Goal: Task Accomplishment & Management: Manage account settings

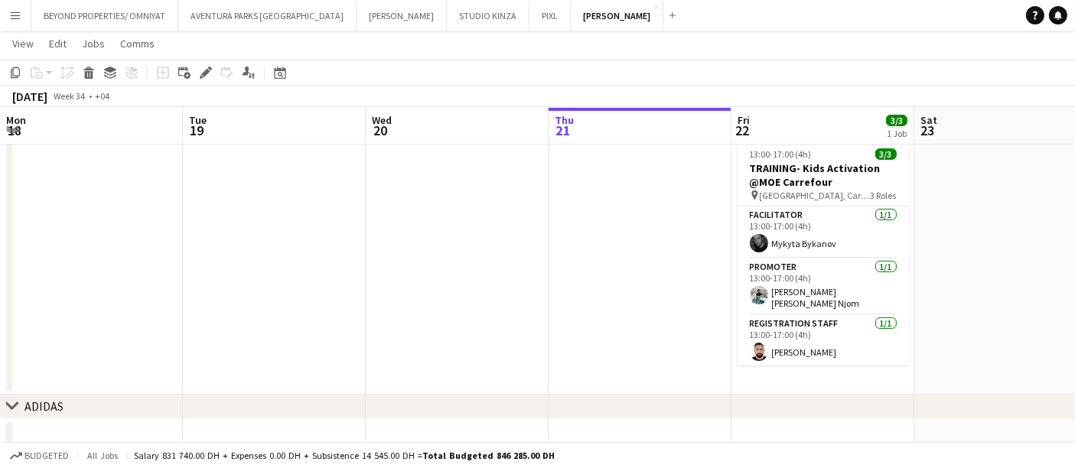
scroll to position [0, 365]
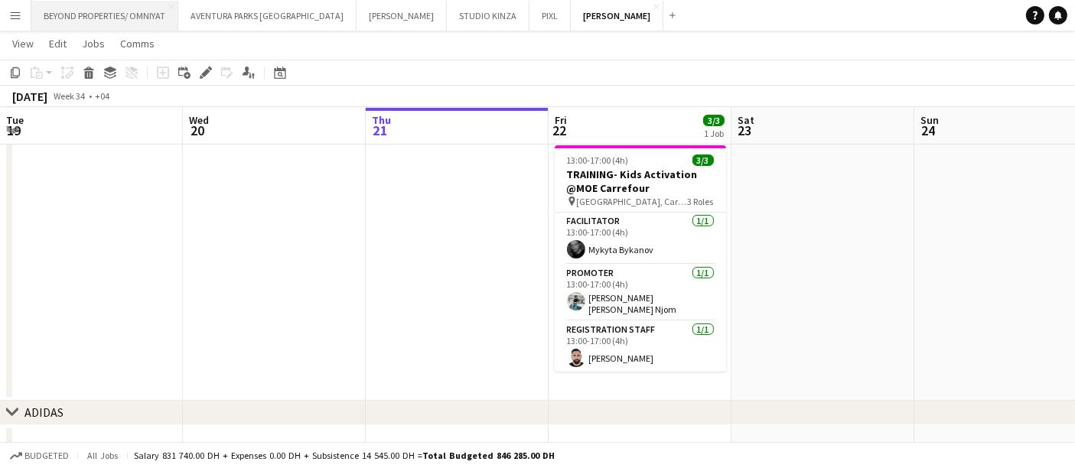
scroll to position [0, 361]
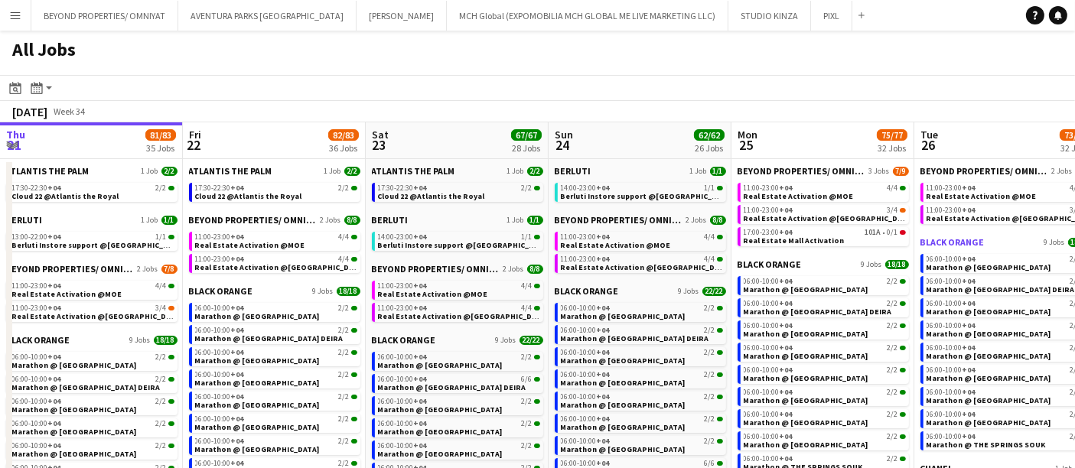
scroll to position [0, 612]
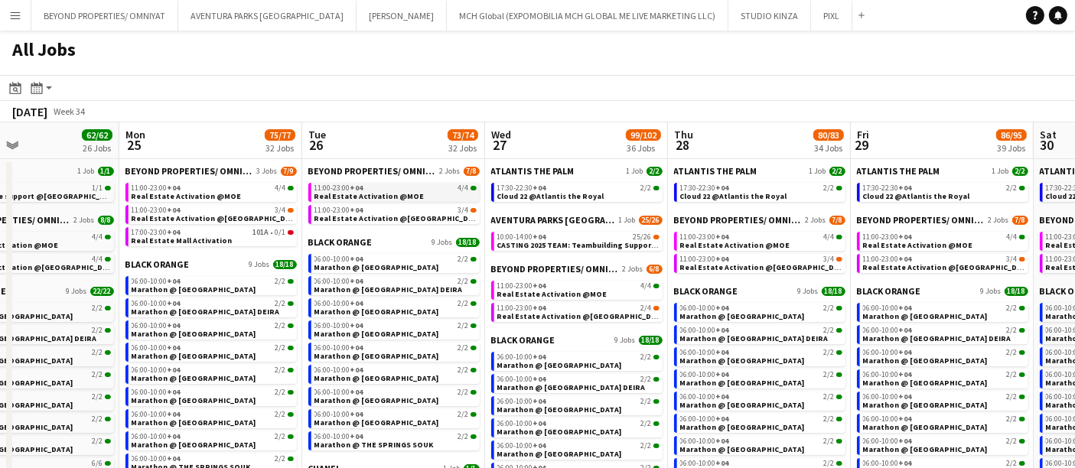
click at [386, 190] on div "11:00-23:00 +04 4/4" at bounding box center [396, 188] width 162 height 8
click at [353, 217] on span "Real Estate Activation @Nakheel mall" at bounding box center [400, 219] width 171 height 10
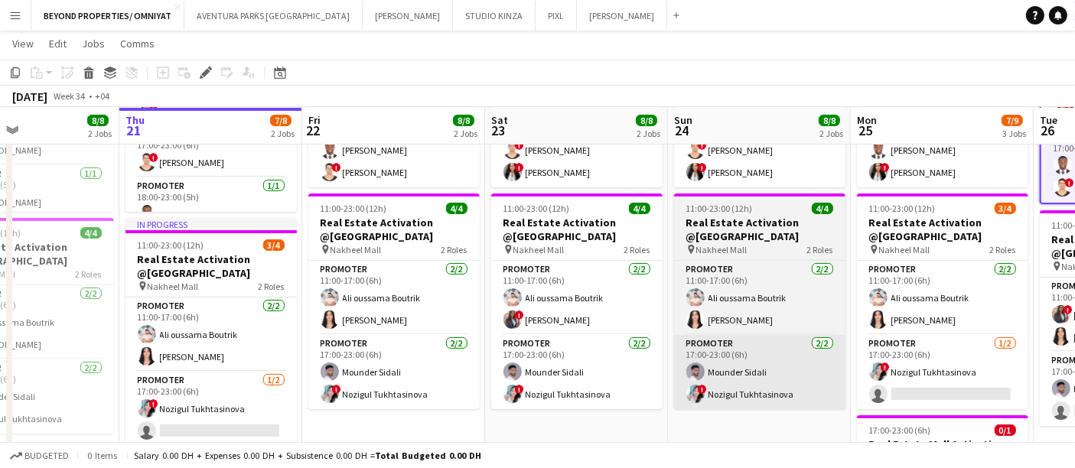
scroll to position [0, 524]
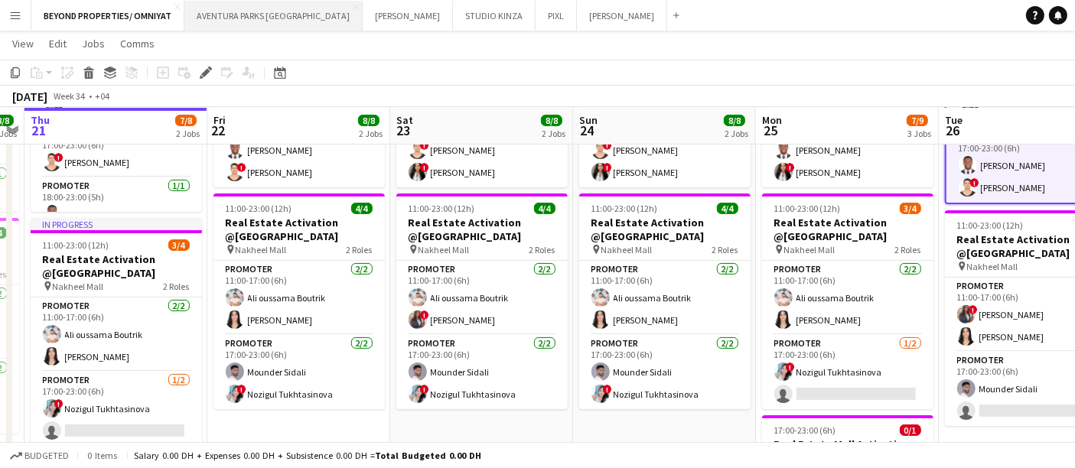
click at [270, 20] on button "AVENTURA PARKS DUBAI Close" at bounding box center [273, 16] width 178 height 30
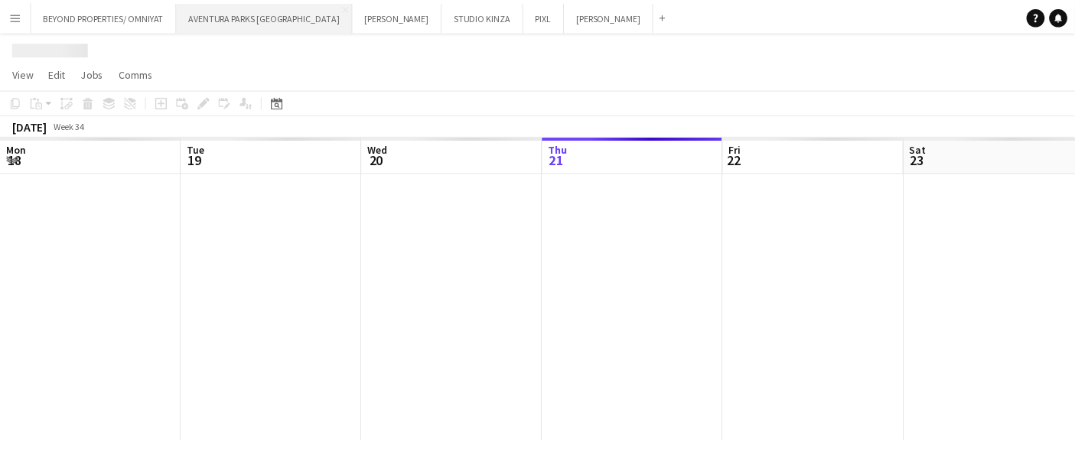
scroll to position [0, 365]
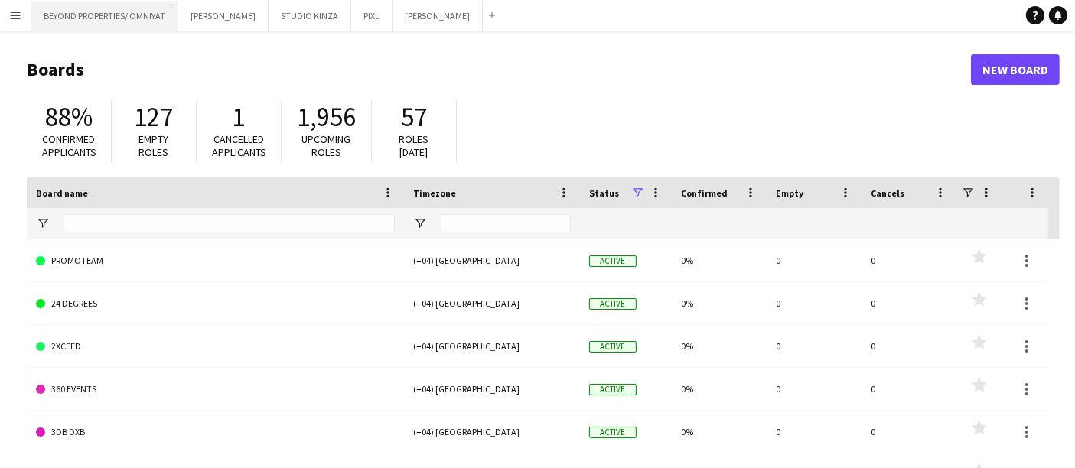
click at [129, 16] on button "BEYOND PROPERTIES/ OMNIYAT Close" at bounding box center [104, 16] width 147 height 30
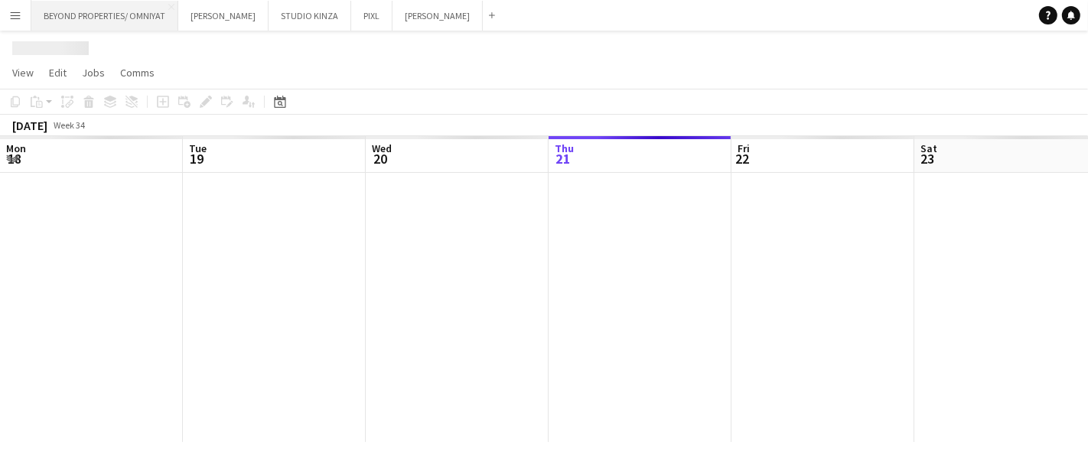
scroll to position [0, 365]
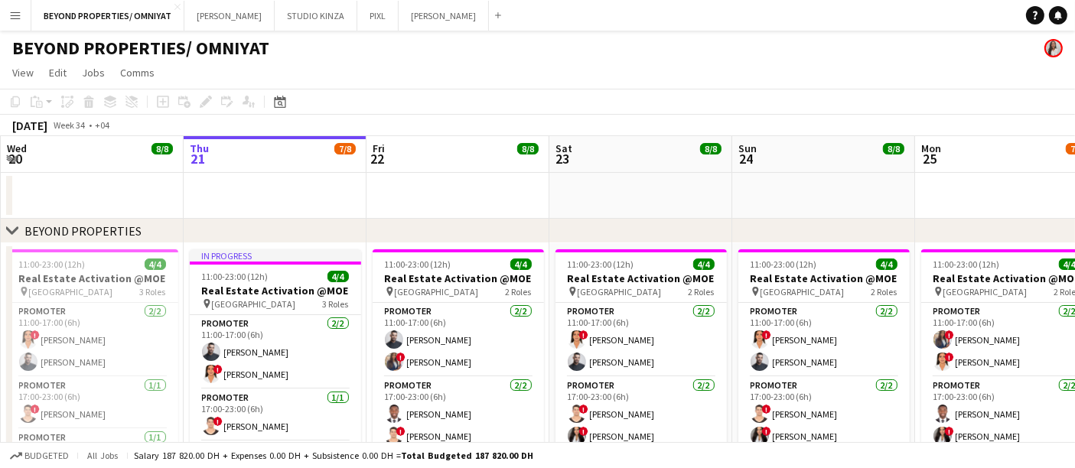
click at [15, 11] on app-icon "Menu" at bounding box center [15, 15] width 12 height 12
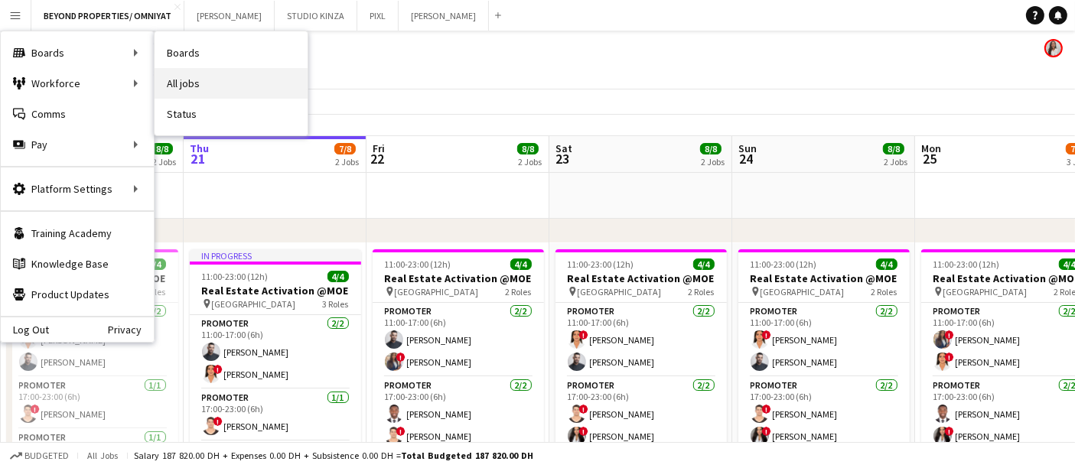
drag, startPoint x: 15, startPoint y: 11, endPoint x: 191, endPoint y: 80, distance: 188.8
click at [31, 31] on app-user-menu "Menu Boards Boards Boards All jobs Status Workforce Workforce My Workforce Recr…" at bounding box center [15, 15] width 31 height 31
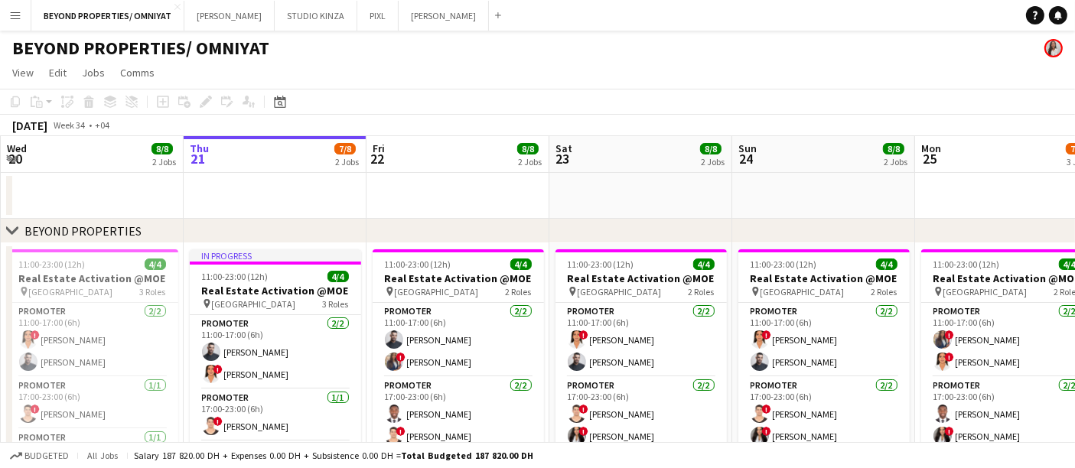
click at [191, 80] on app-page-menu "View Day view expanded Day view collapsed Month view Date picker Jump to today …" at bounding box center [537, 74] width 1075 height 29
click at [11, 11] on app-icon "Menu" at bounding box center [15, 15] width 12 height 12
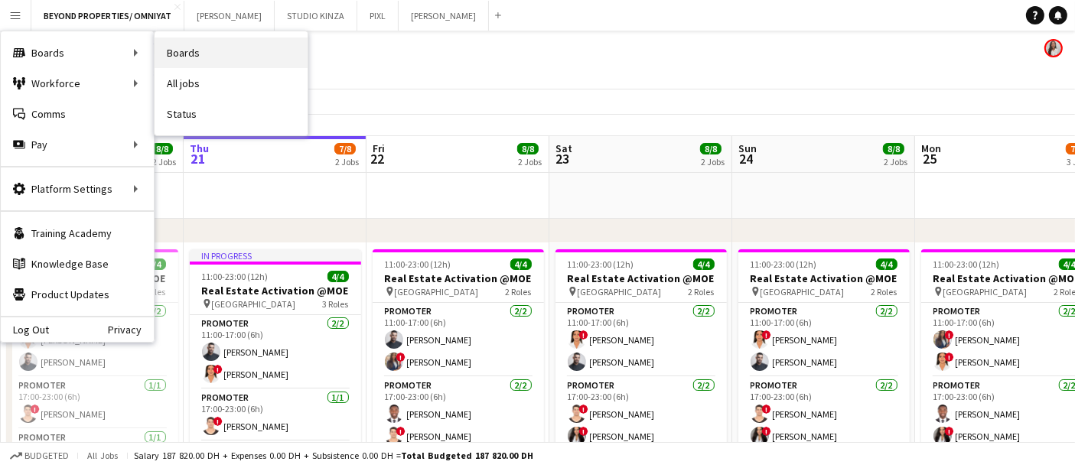
click at [199, 55] on link "Boards" at bounding box center [231, 53] width 153 height 31
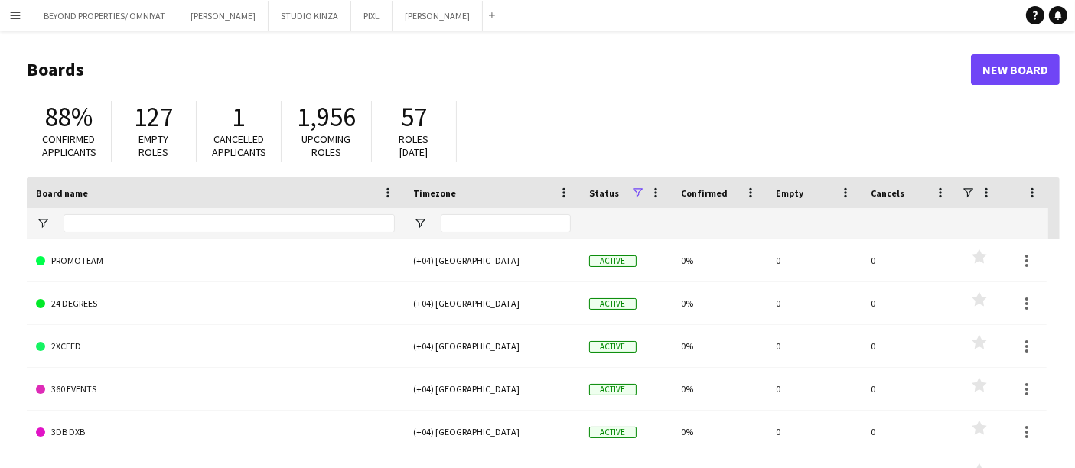
click at [13, 16] on app-icon "Menu" at bounding box center [15, 15] width 12 height 12
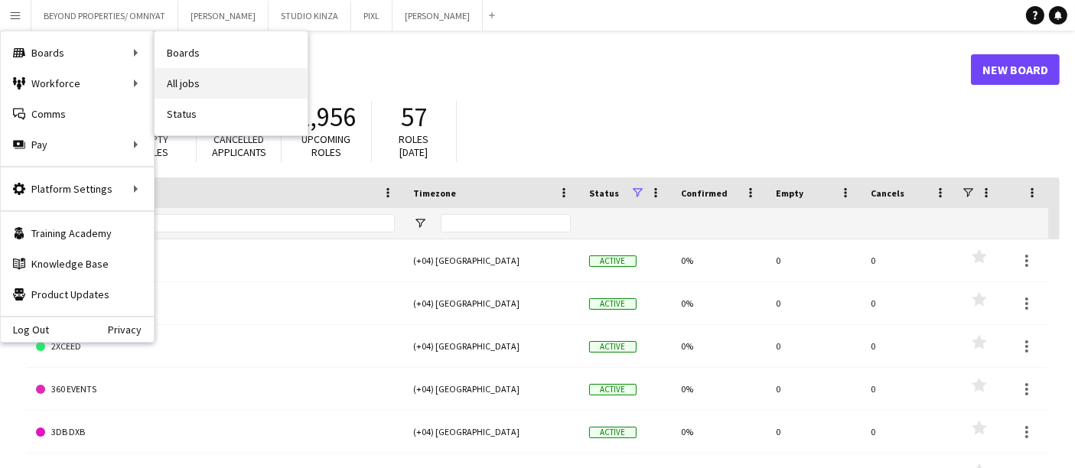
click at [175, 88] on link "All jobs" at bounding box center [231, 83] width 153 height 31
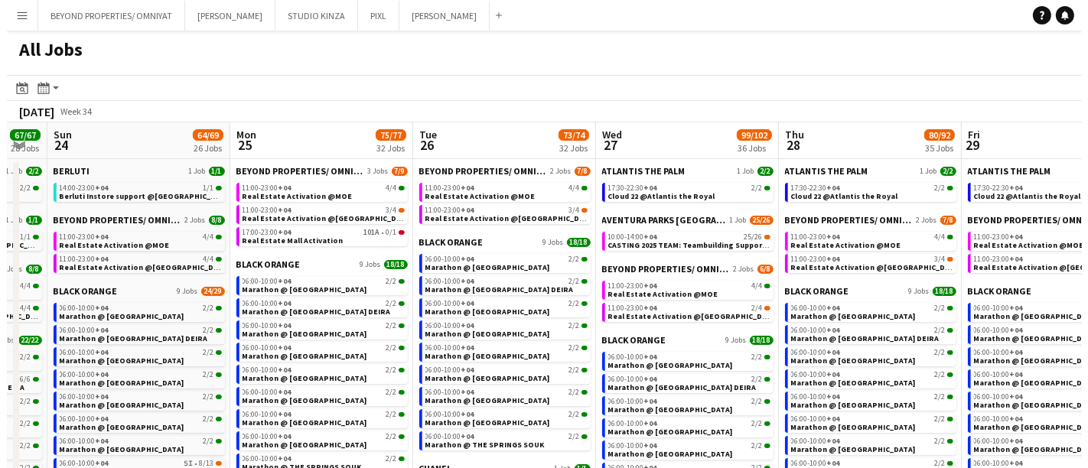
scroll to position [0, 509]
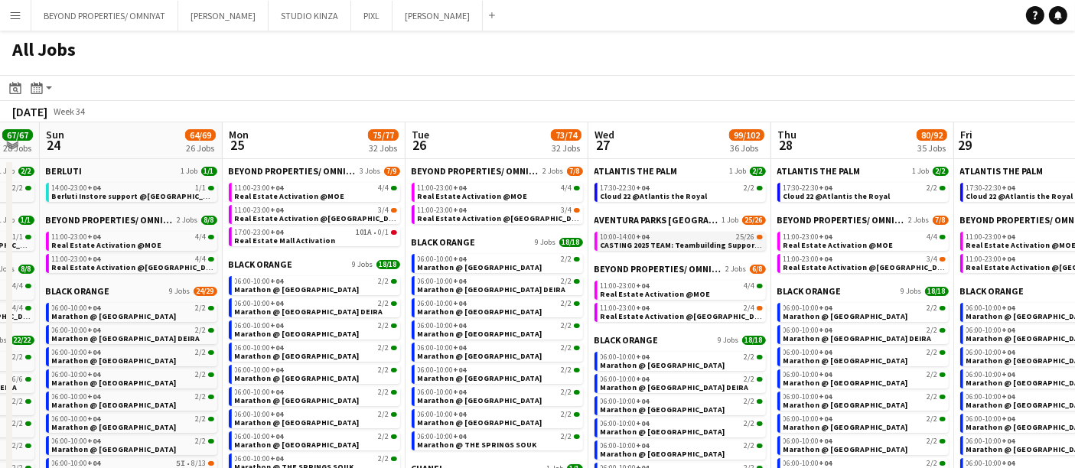
click at [661, 245] on span "CASTING 2025 TEAM: Teambuilding Support @ Aventura Parks" at bounding box center [714, 245] width 226 height 10
click at [138, 12] on button "BEYOND PROPERTIES/ OMNIYAT Close" at bounding box center [104, 16] width 147 height 30
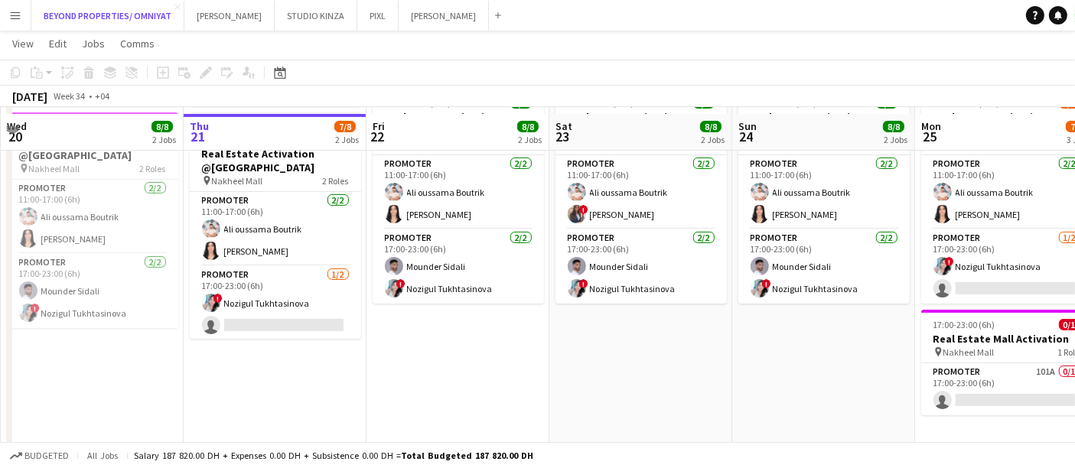
scroll to position [376, 0]
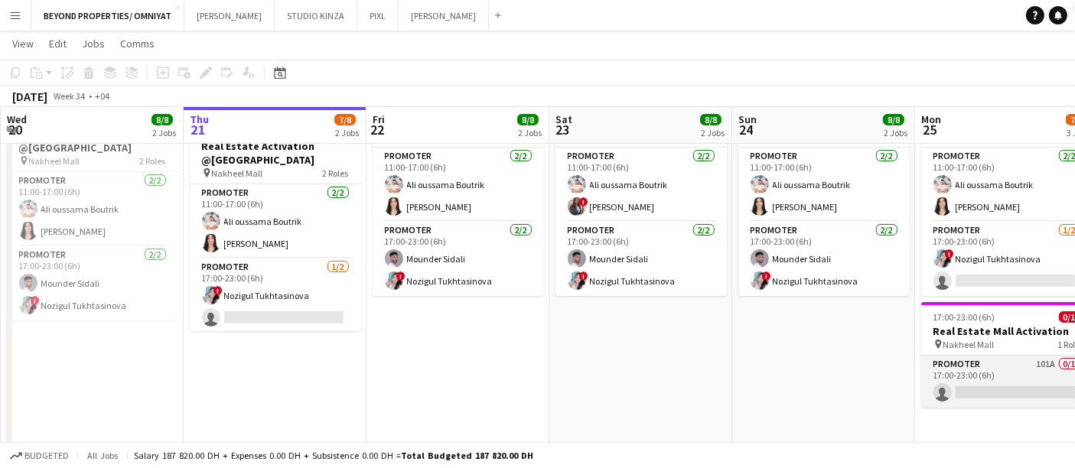
click at [965, 366] on app-card-role "Promoter 101A 0/1 17:00-23:00 (6h) single-neutral-actions" at bounding box center [1007, 382] width 171 height 52
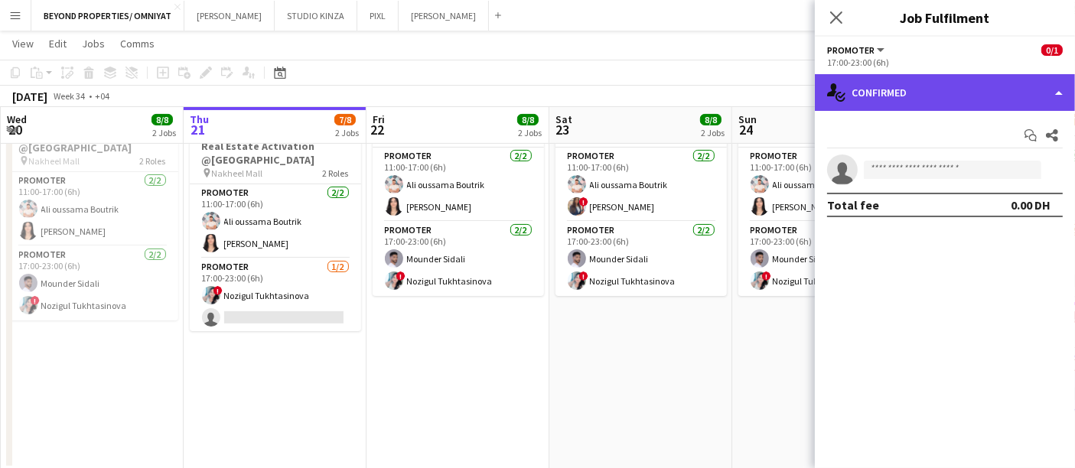
click at [875, 88] on div "single-neutral-actions-check-2 Confirmed" at bounding box center [945, 92] width 260 height 37
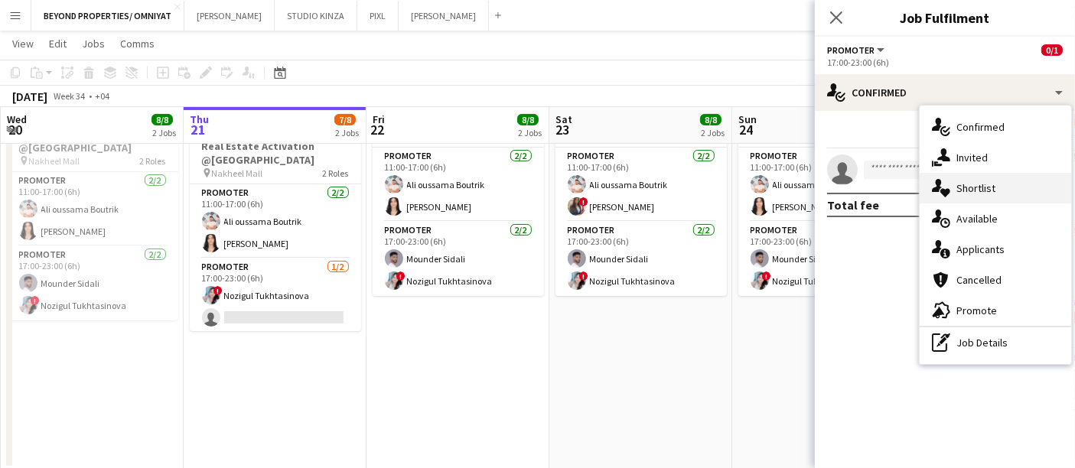
click at [995, 190] on div "single-neutral-actions-heart Shortlist" at bounding box center [996, 188] width 152 height 31
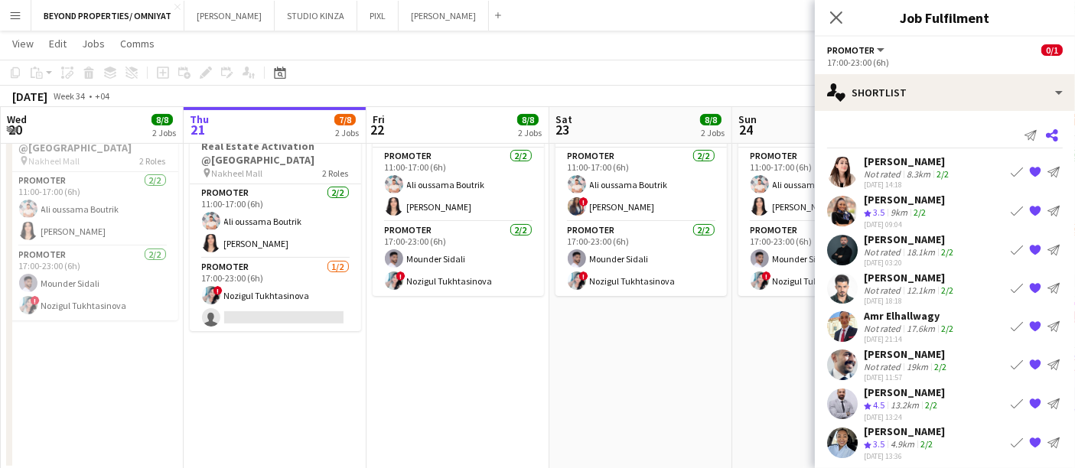
click at [1046, 134] on icon "Share" at bounding box center [1052, 135] width 12 height 12
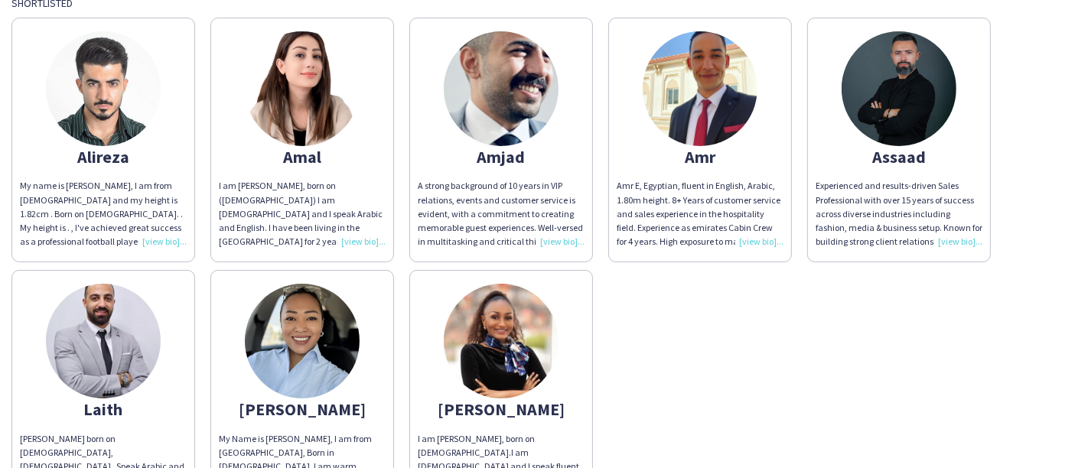
scroll to position [194, 0]
click at [306, 315] on img at bounding box center [302, 340] width 115 height 115
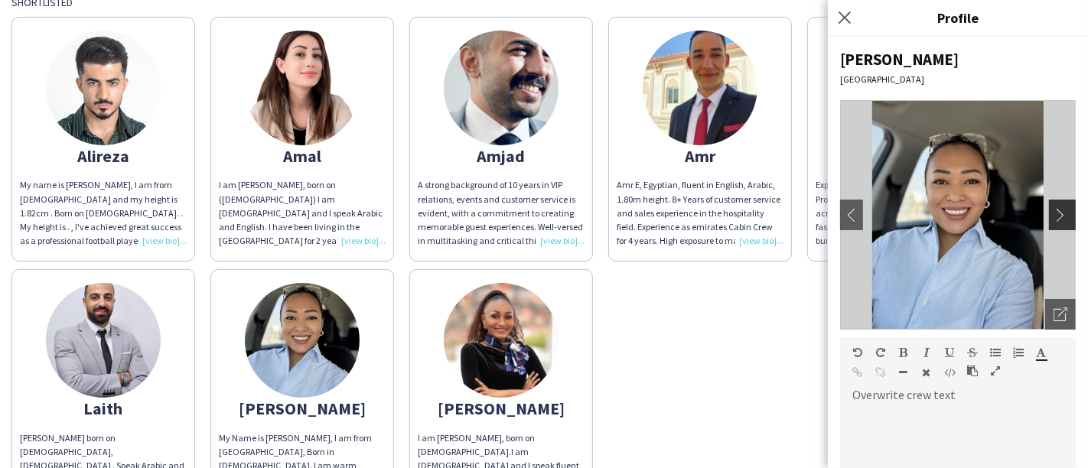
click at [1054, 217] on app-icon "chevron-right" at bounding box center [1064, 215] width 21 height 14
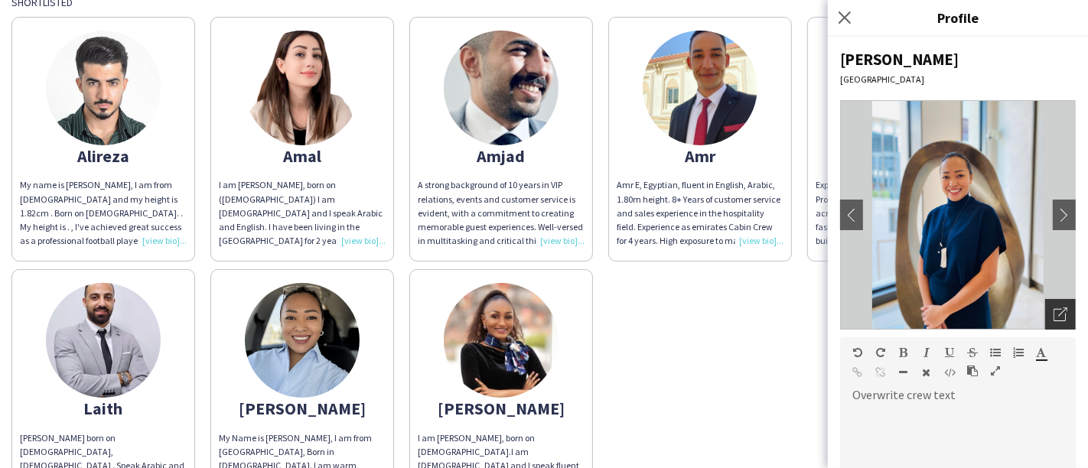
click at [1054, 309] on icon "Open photos pop-in" at bounding box center [1061, 315] width 14 height 14
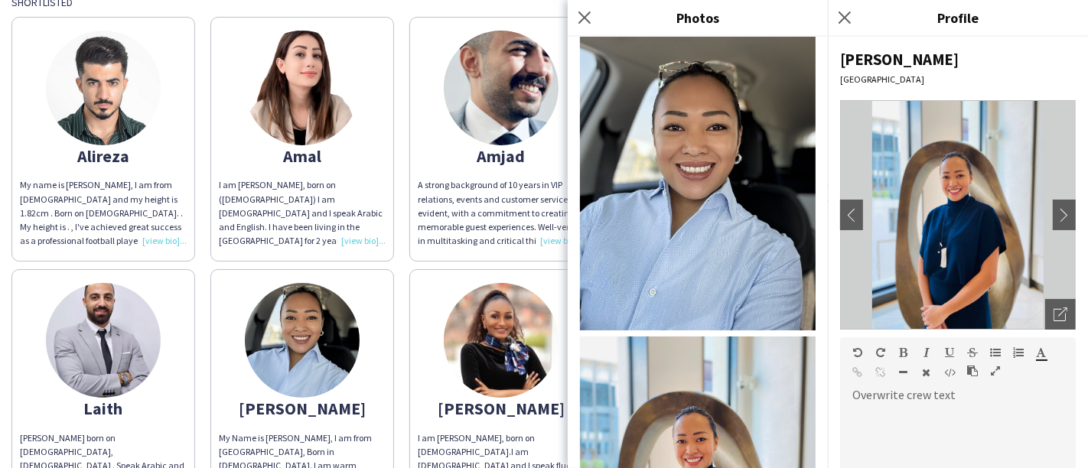
scroll to position [17, 0]
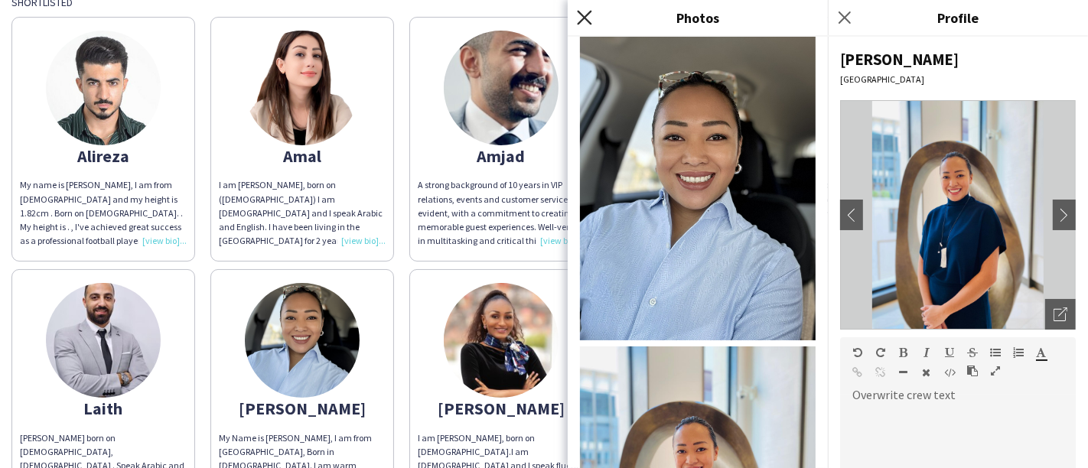
click at [583, 18] on icon at bounding box center [584, 17] width 15 height 15
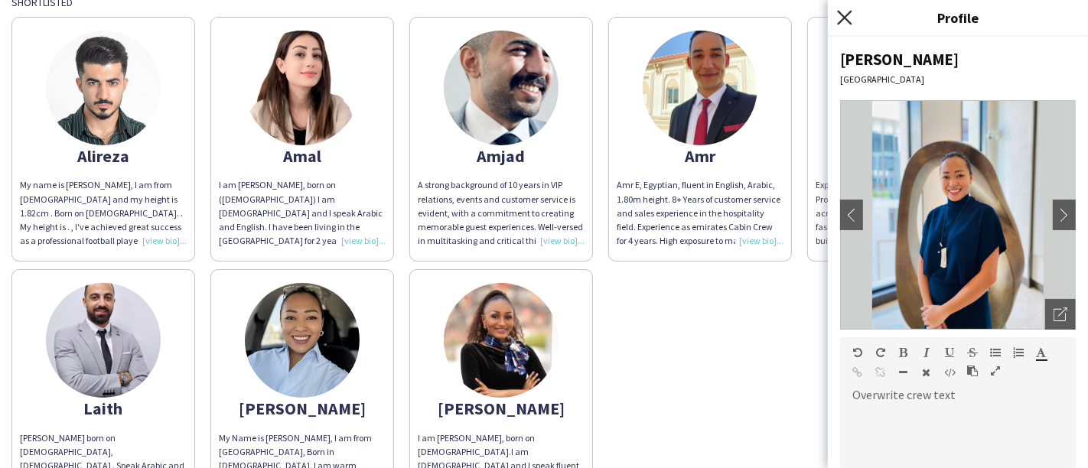
click at [846, 14] on icon "Close pop-in" at bounding box center [844, 17] width 15 height 15
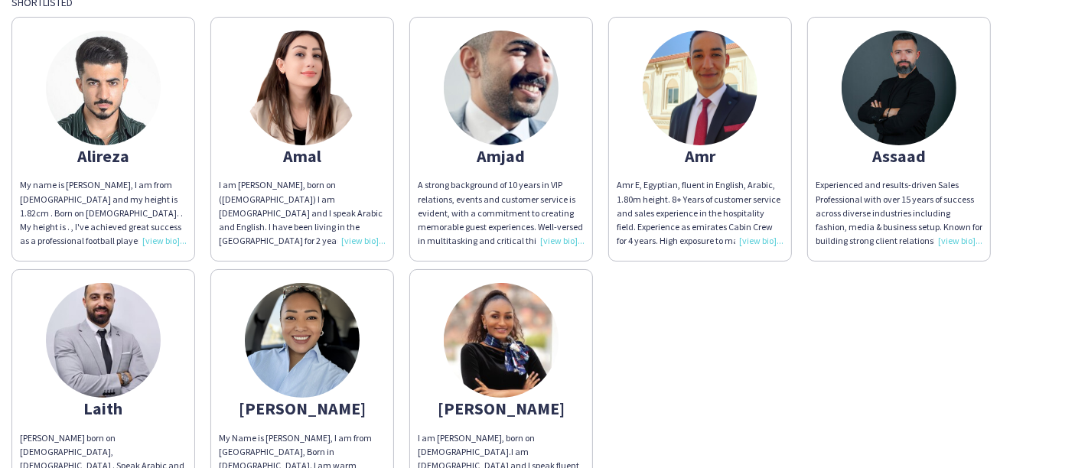
click at [612, 357] on div "Alireza My name is Alireza, I am from Iran and my height is 1.82cm . Born on 20…" at bounding box center [543, 261] width 1065 height 505
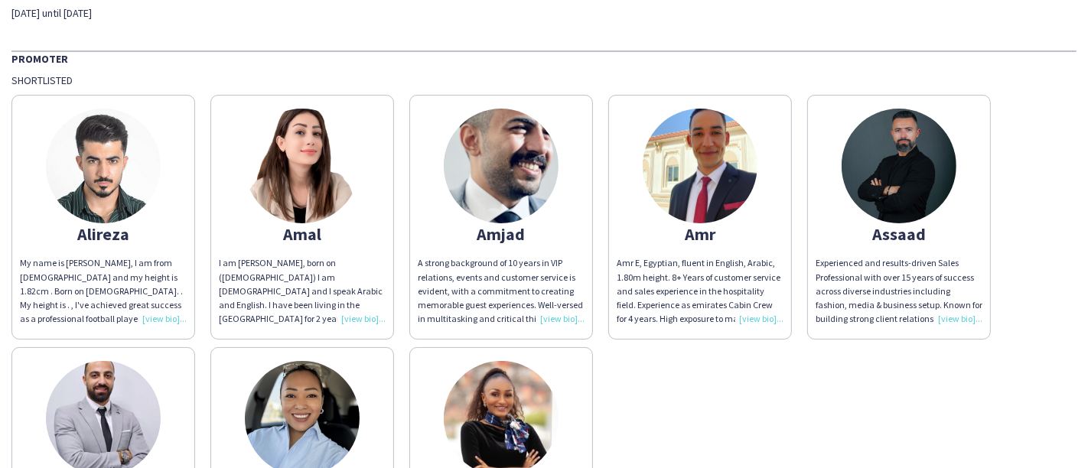
scroll to position [118, 0]
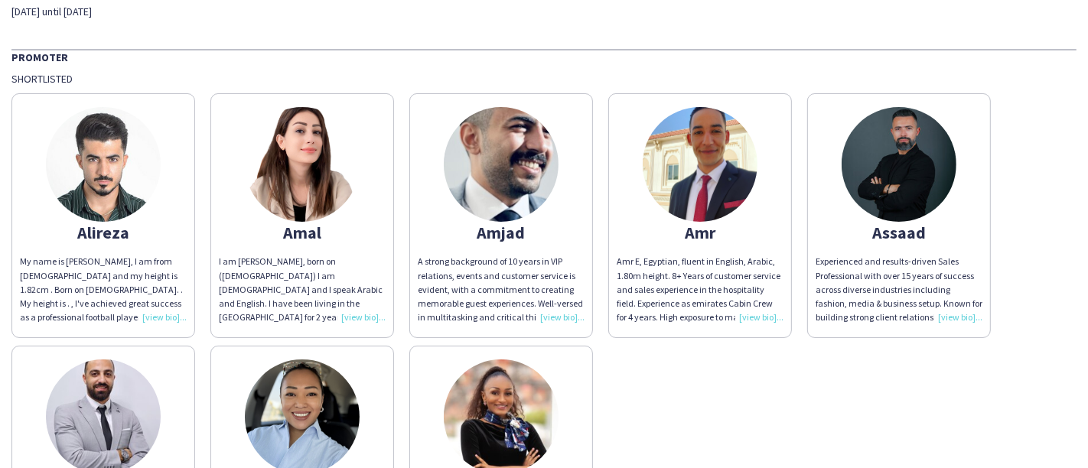
click at [1010, 124] on div "Alireza My name is Alireza, I am from Iran and my height is 1.82cm . Born on 20…" at bounding box center [543, 338] width 1065 height 505
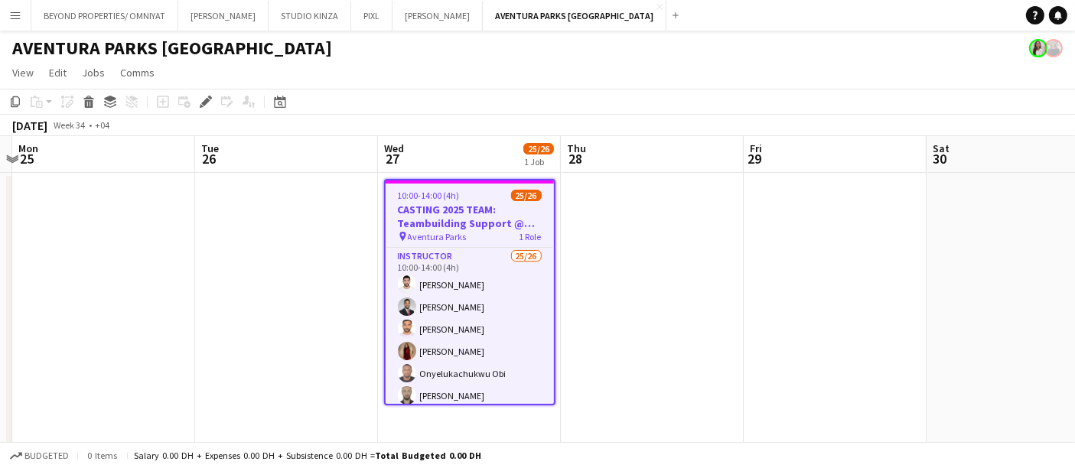
scroll to position [0, 386]
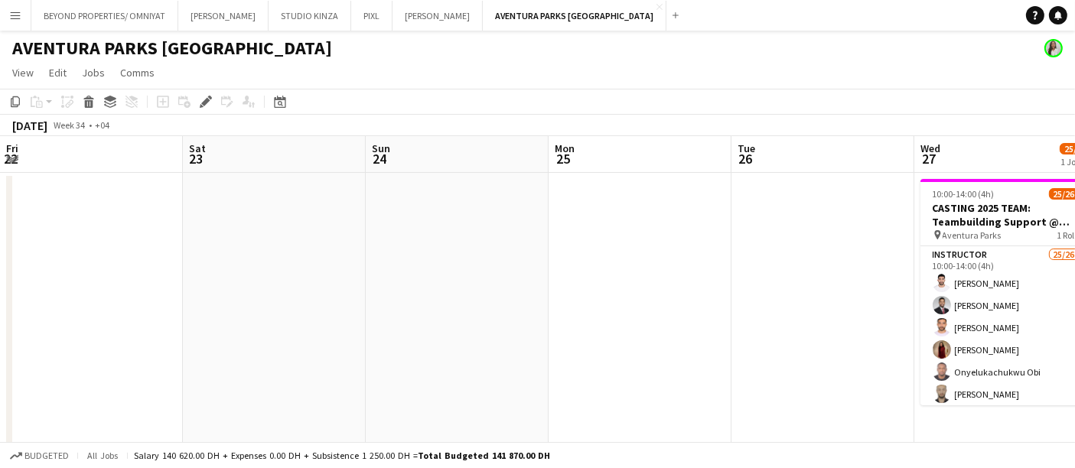
scroll to position [0, 386]
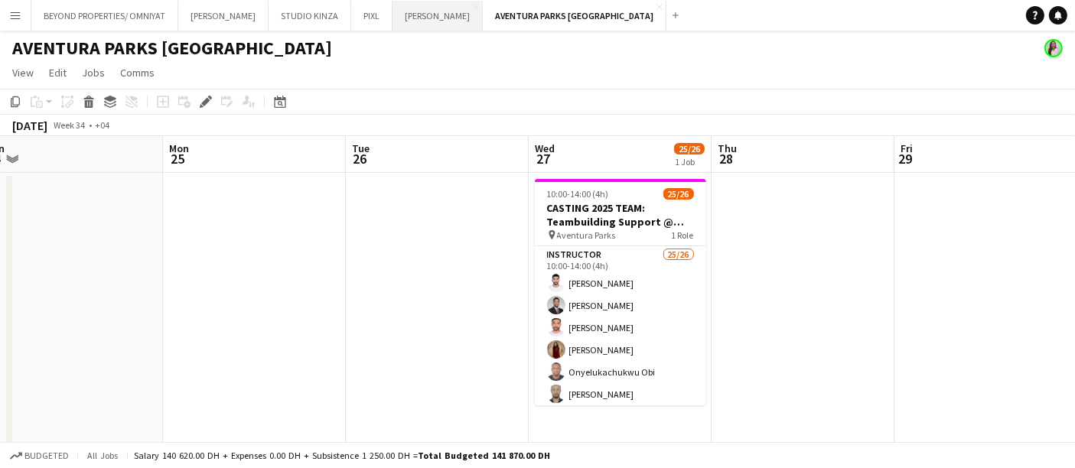
click at [393, 18] on button "JACK MORTON Close" at bounding box center [438, 16] width 90 height 30
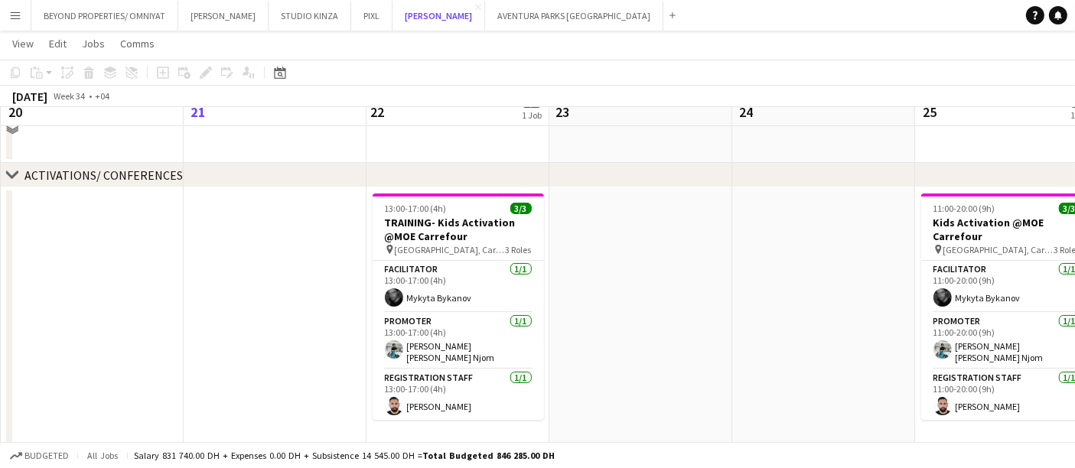
scroll to position [126, 0]
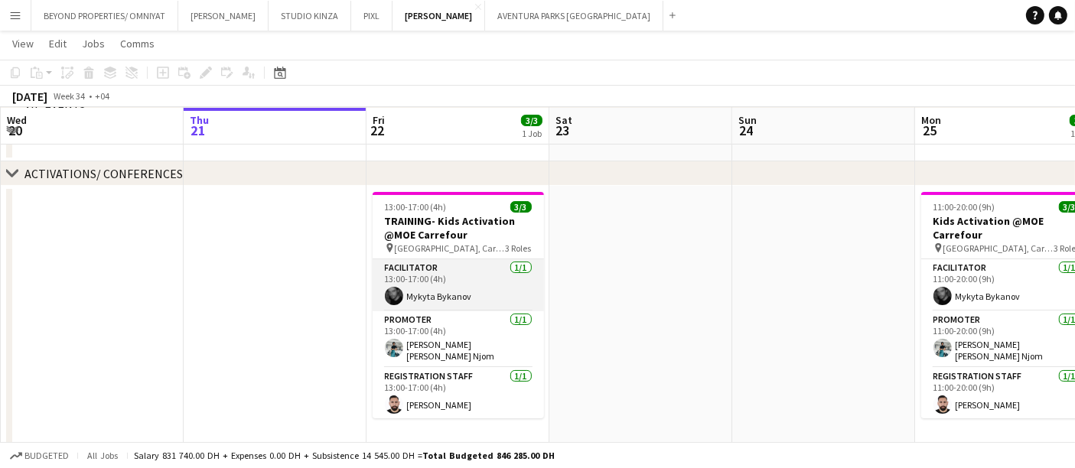
click at [424, 294] on app-card-role "Facilitator [DATE] 13:00-17:00 (4h) [PERSON_NAME]" at bounding box center [458, 285] width 171 height 52
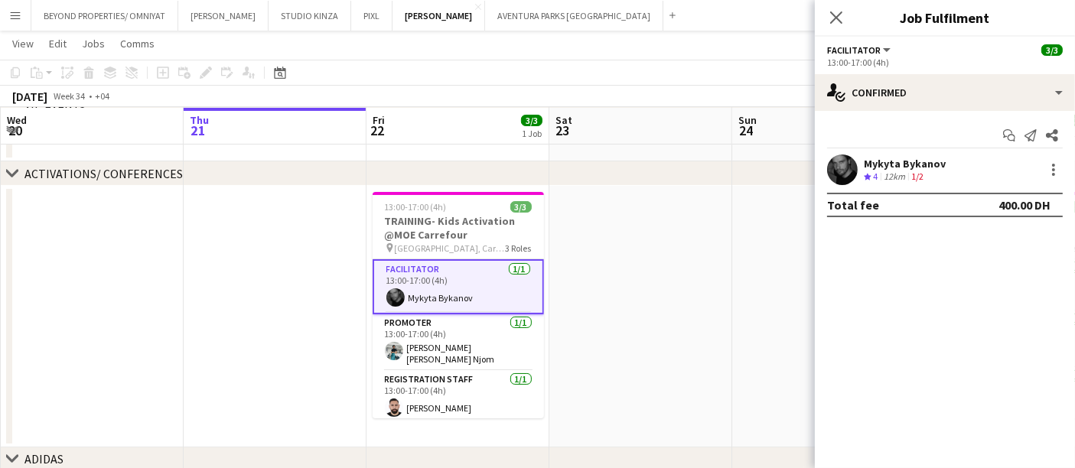
click at [864, 176] on icon "Crew rating" at bounding box center [868, 177] width 8 height 8
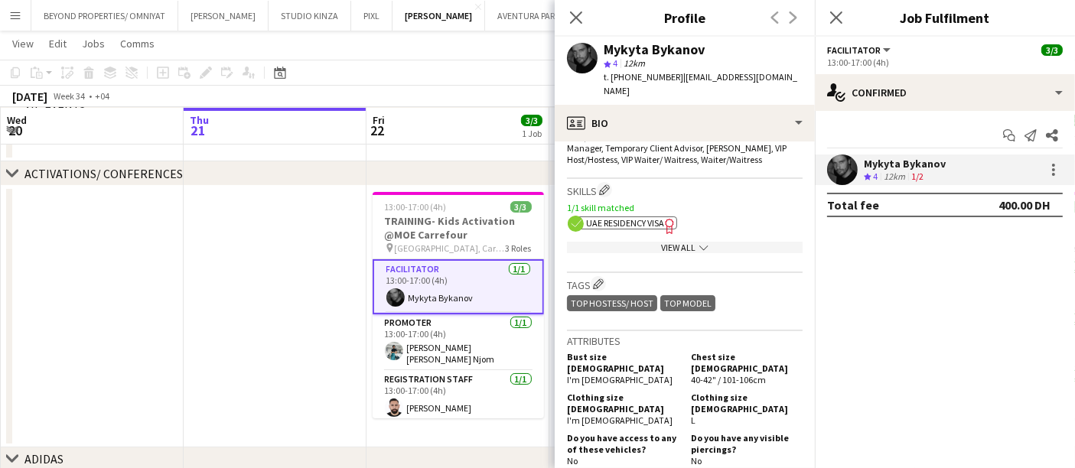
scroll to position [562, 0]
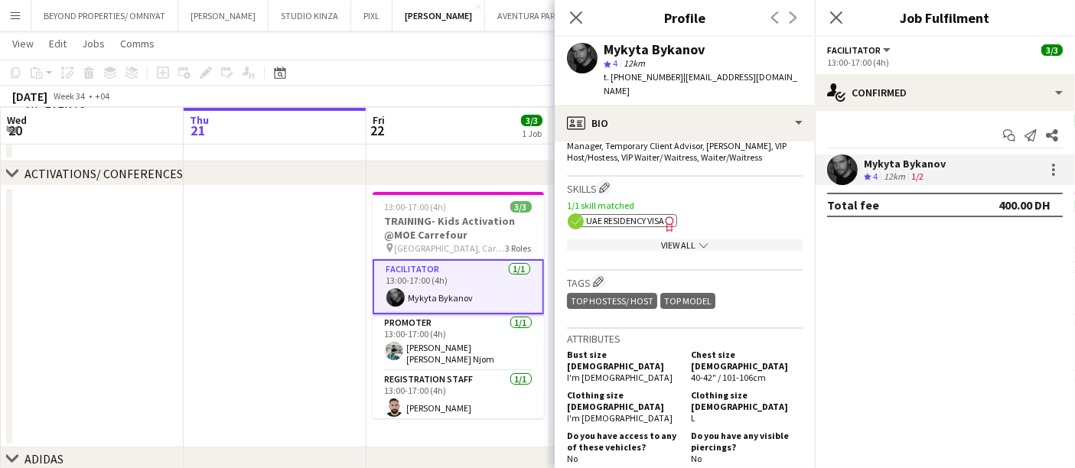
click at [664, 240] on div "View All chevron-down" at bounding box center [685, 245] width 236 height 11
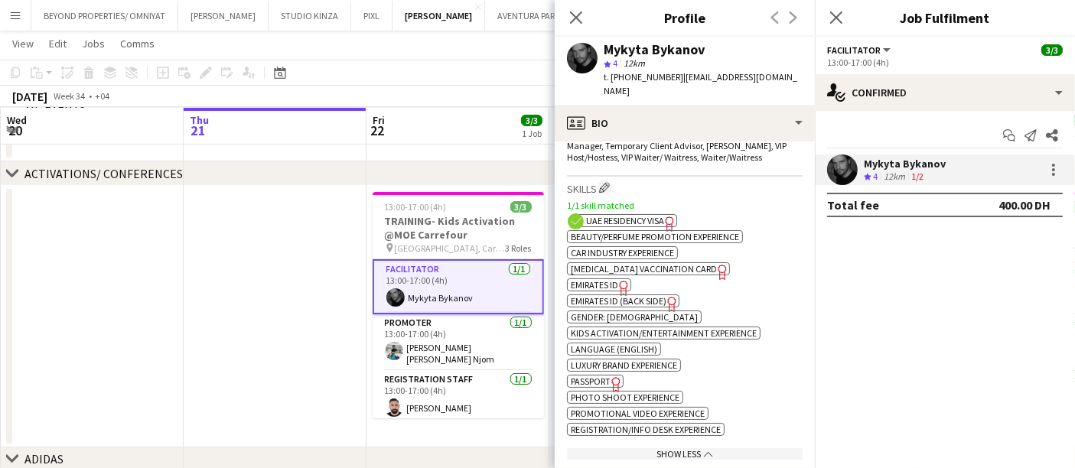
click at [599, 279] on span "Emirates ID" at bounding box center [594, 284] width 47 height 11
click at [630, 295] on span "Emirates ID (back side)" at bounding box center [619, 300] width 96 height 11
click at [417, 334] on app-card-role "Promoter 1/1 13:00-17:00 (4h) Denise Neng Njom" at bounding box center [458, 343] width 171 height 57
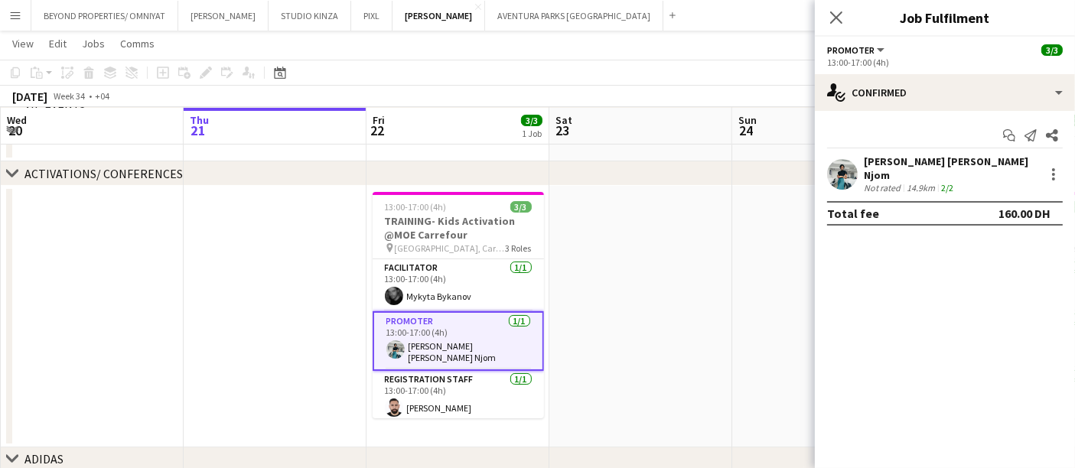
click at [850, 173] on app-user-avatar at bounding box center [842, 174] width 31 height 31
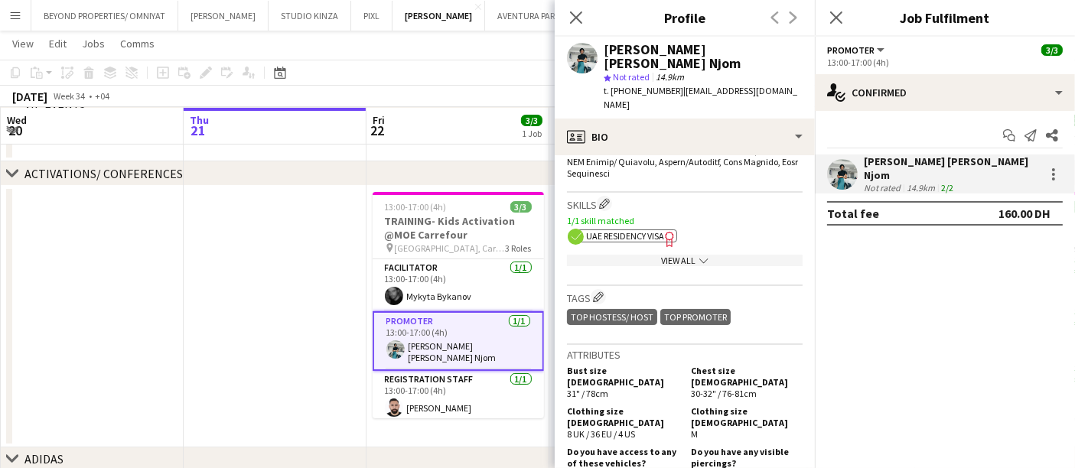
scroll to position [831, 0]
click at [676, 256] on div "View All chevron-down" at bounding box center [685, 261] width 236 height 11
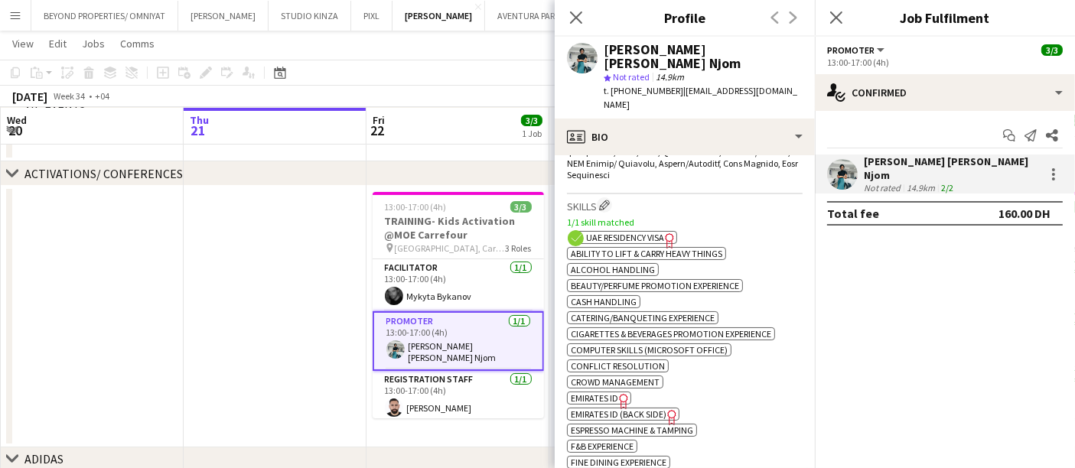
click at [601, 393] on span "Emirates ID" at bounding box center [594, 398] width 47 height 11
click at [614, 409] on span "Emirates ID (back side)" at bounding box center [619, 414] width 96 height 11
click at [422, 380] on app-card-role "Registration Staff 1/1 13:00-17:00 (4h) Moustafa Hamada" at bounding box center [458, 397] width 171 height 52
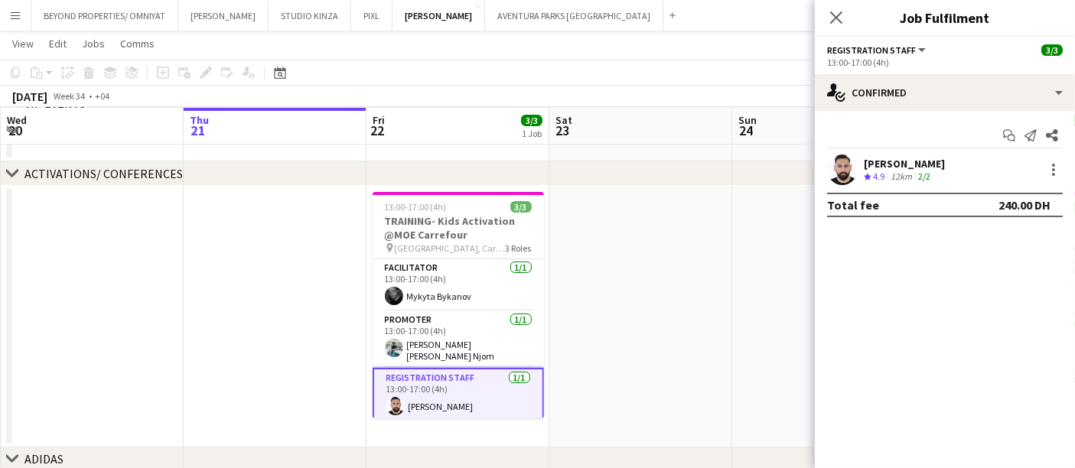
click at [842, 167] on app-user-avatar at bounding box center [842, 170] width 31 height 31
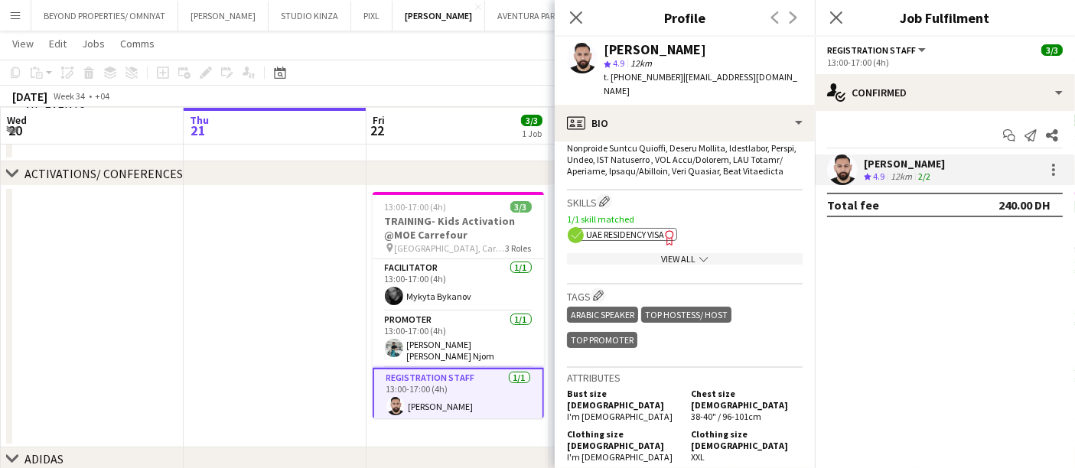
scroll to position [799, 0]
click at [684, 255] on div "View All chevron-down" at bounding box center [685, 260] width 236 height 11
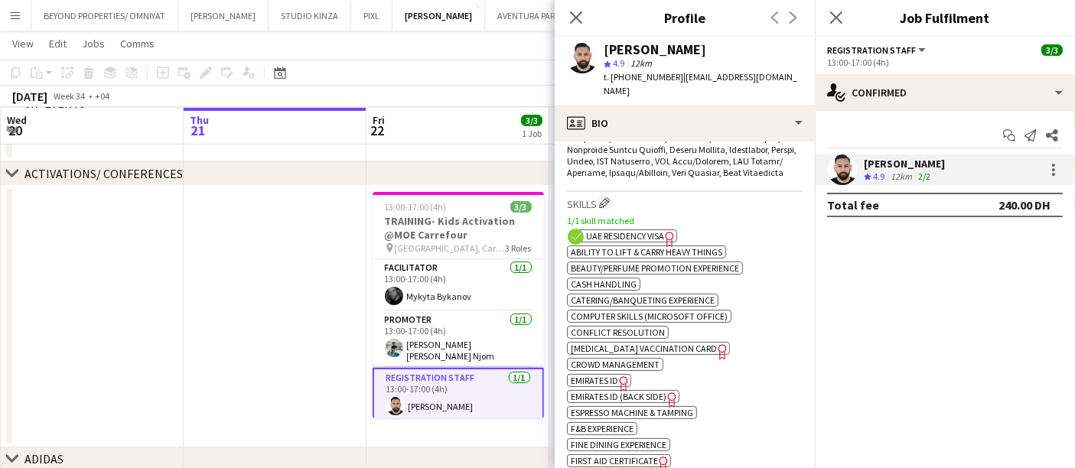
scroll to position [896, 0]
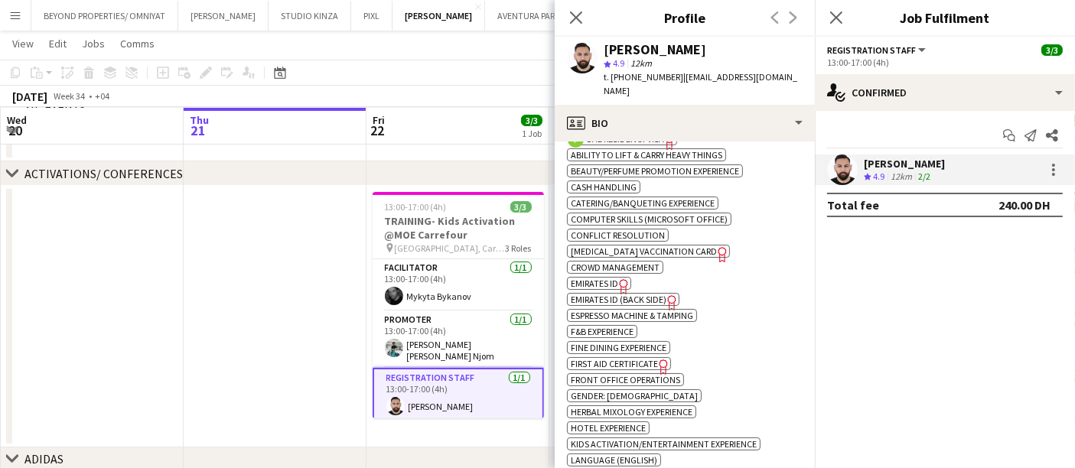
click at [604, 278] on span "Emirates ID" at bounding box center [594, 283] width 47 height 11
click at [601, 294] on span "Emirates ID (back side)" at bounding box center [619, 299] width 96 height 11
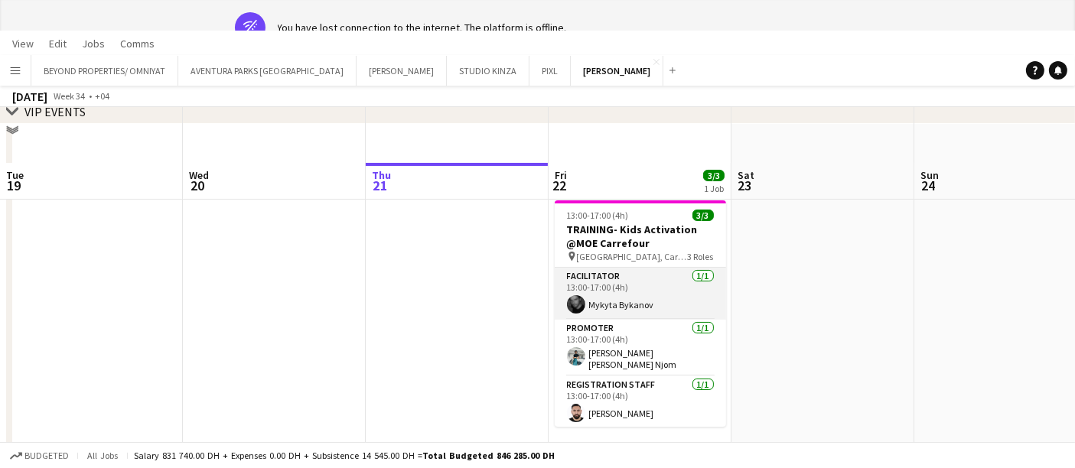
scroll to position [0, 361]
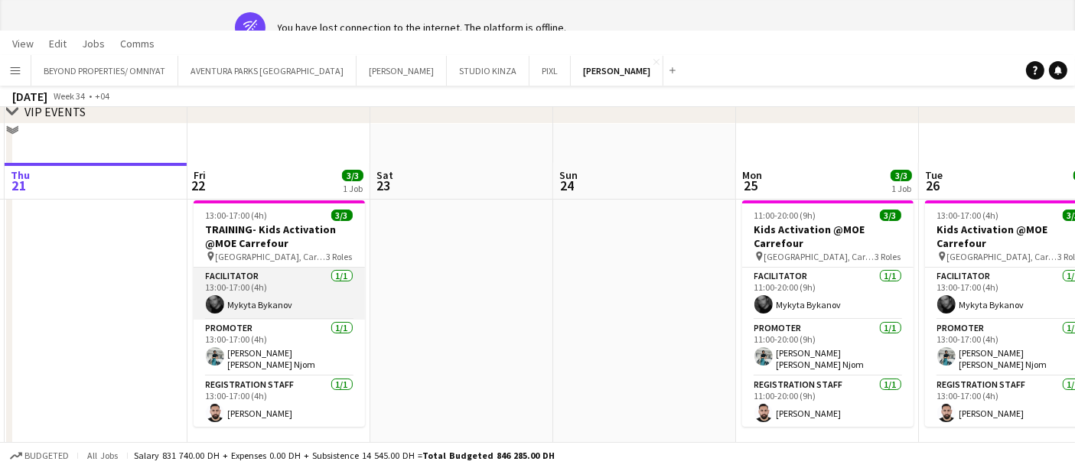
click at [258, 292] on app-card-role "Facilitator [DATE] 13:00-17:00 (4h) [PERSON_NAME]" at bounding box center [279, 294] width 171 height 52
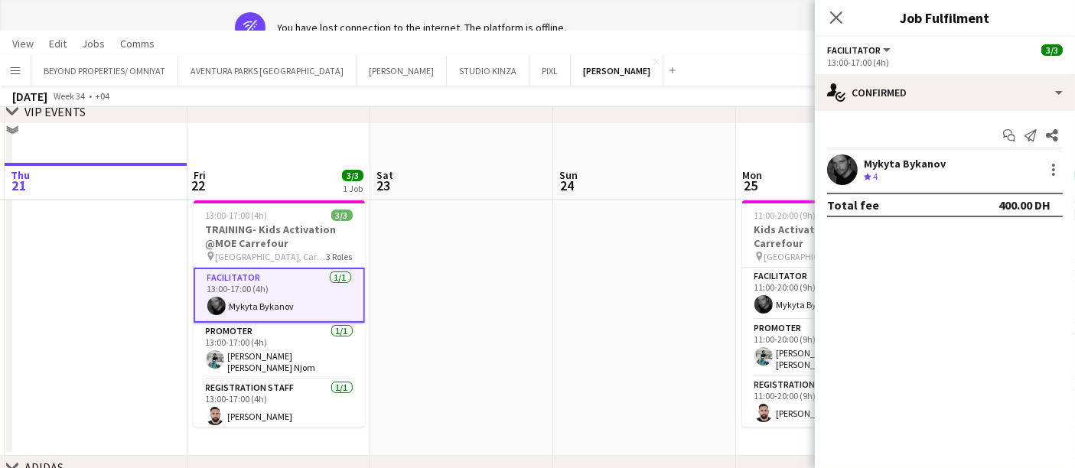
click at [847, 170] on app-user-avatar at bounding box center [842, 170] width 31 height 31
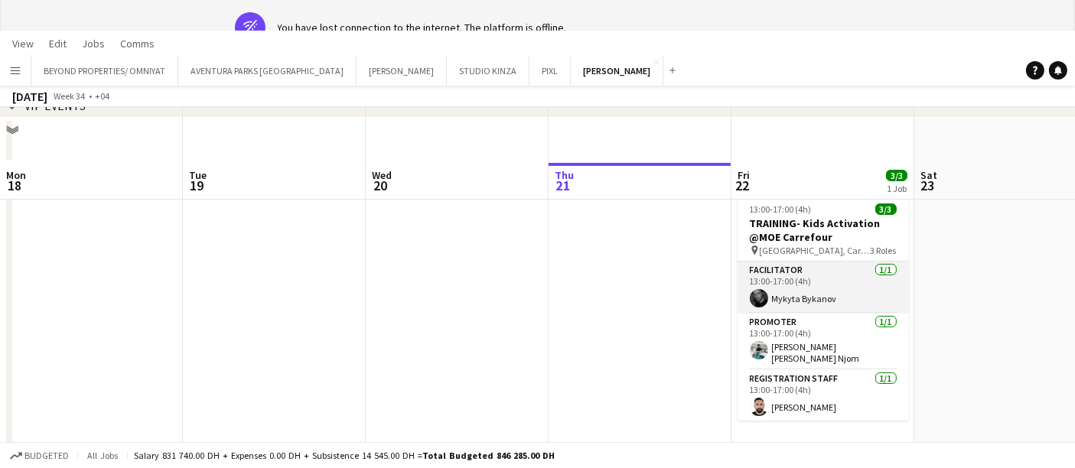
scroll to position [0, 365]
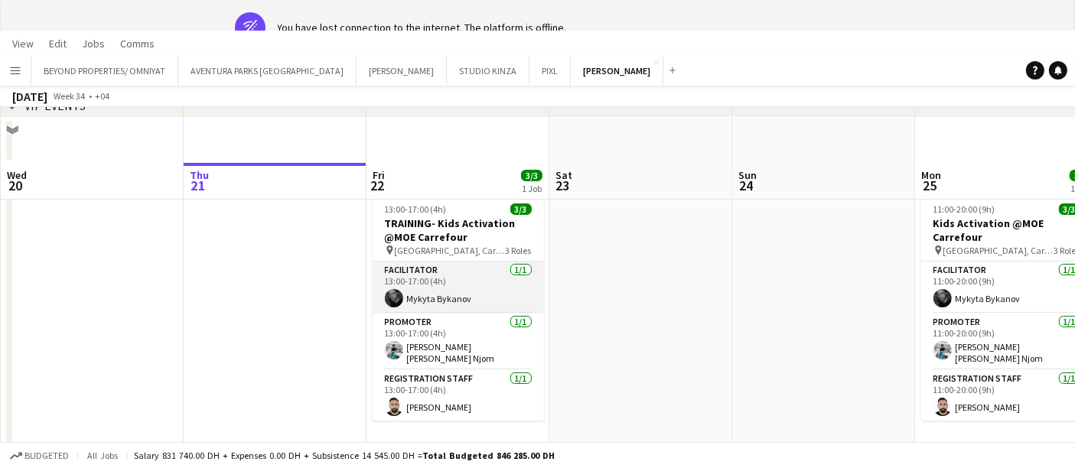
click at [415, 284] on app-card-role "Facilitator 1/1 13:00-17:00 (4h) Mykyta Bykanov" at bounding box center [458, 288] width 171 height 52
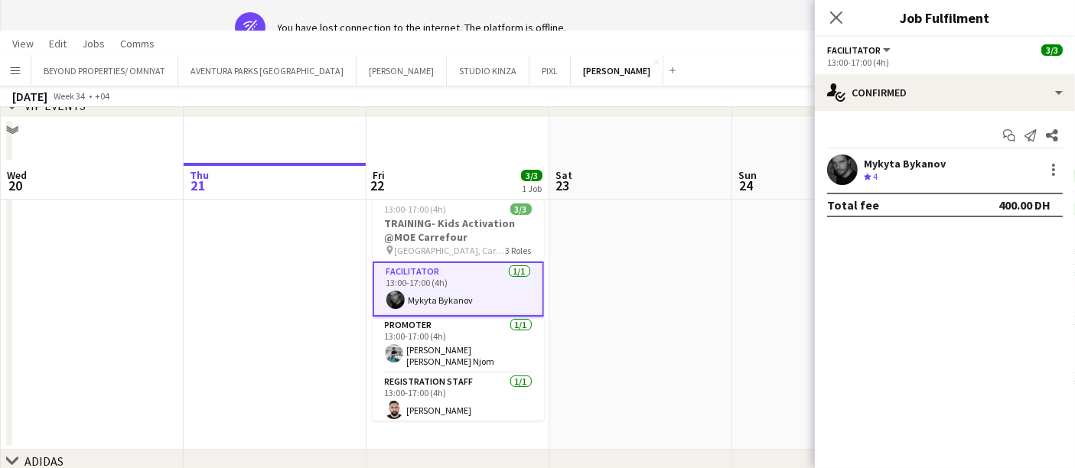
click at [850, 165] on app-user-avatar at bounding box center [842, 170] width 31 height 31
